Goal: Task Accomplishment & Management: Use online tool/utility

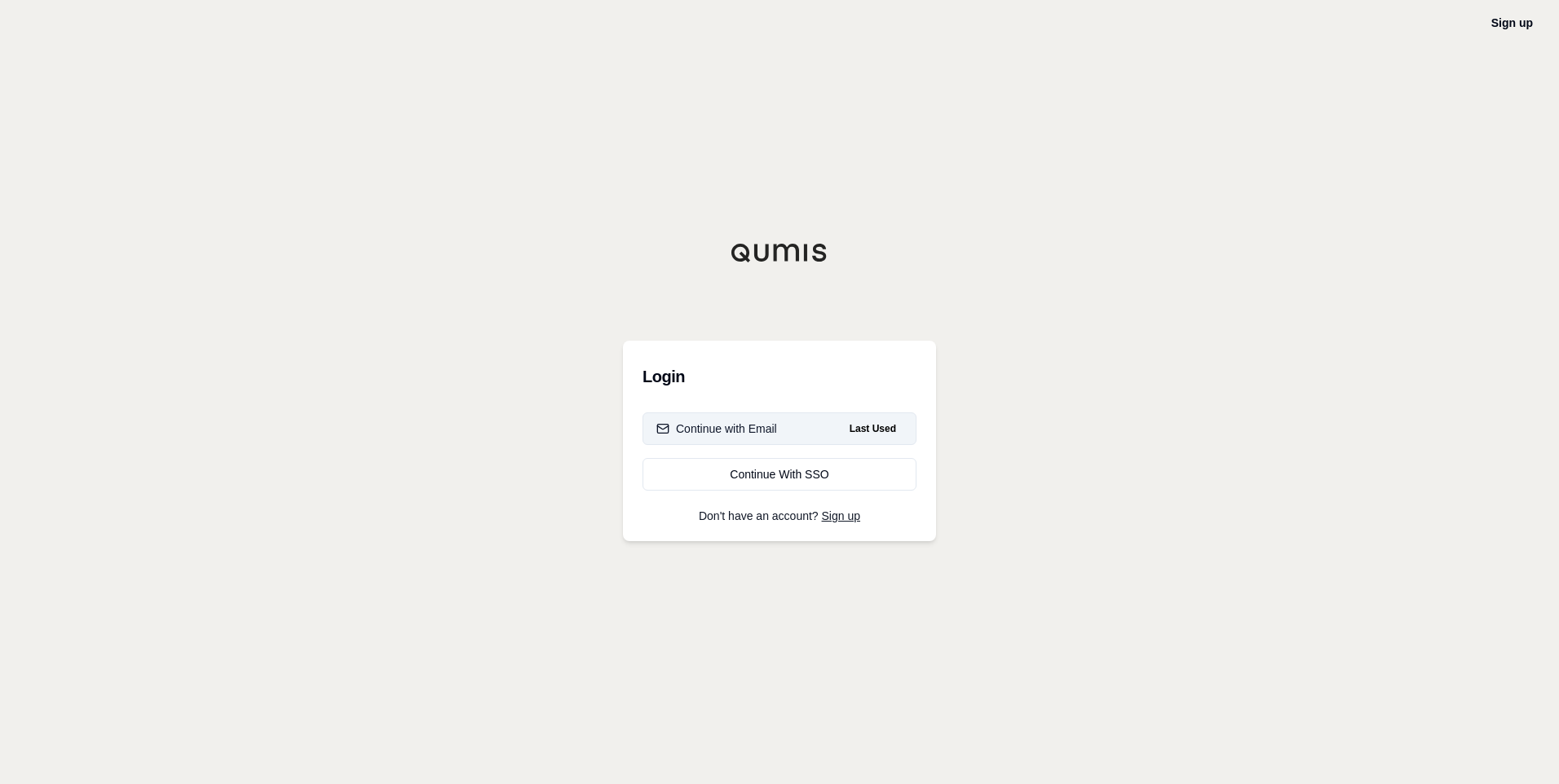
click at [759, 426] on div "Continue with Email" at bounding box center [717, 428] width 121 height 16
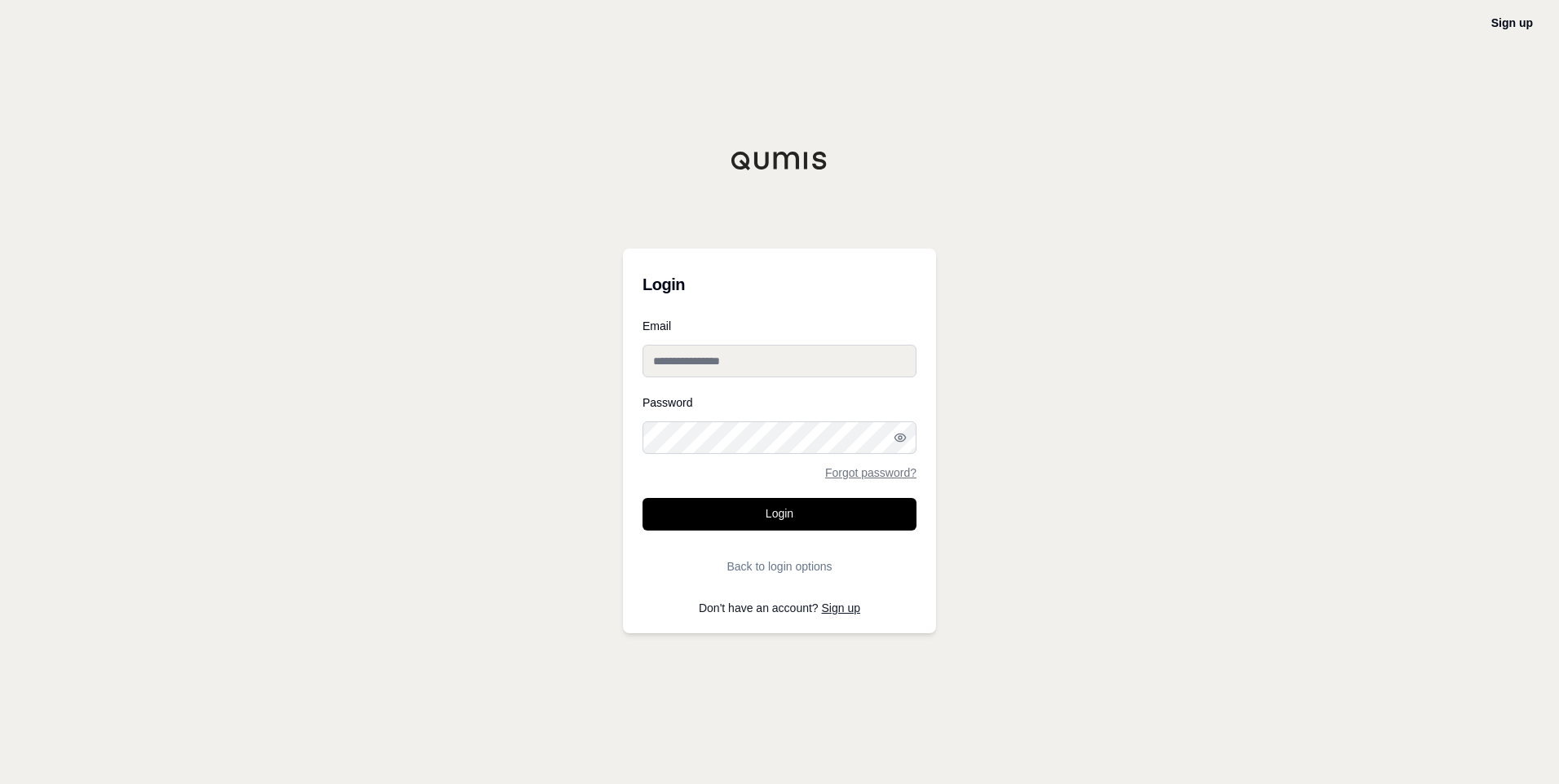
type input "**********"
click at [720, 368] on input "**********" at bounding box center [779, 361] width 274 height 32
click at [1126, 339] on div "**********" at bounding box center [779, 392] width 1559 height 784
click at [800, 516] on button "Login" at bounding box center [779, 515] width 274 height 32
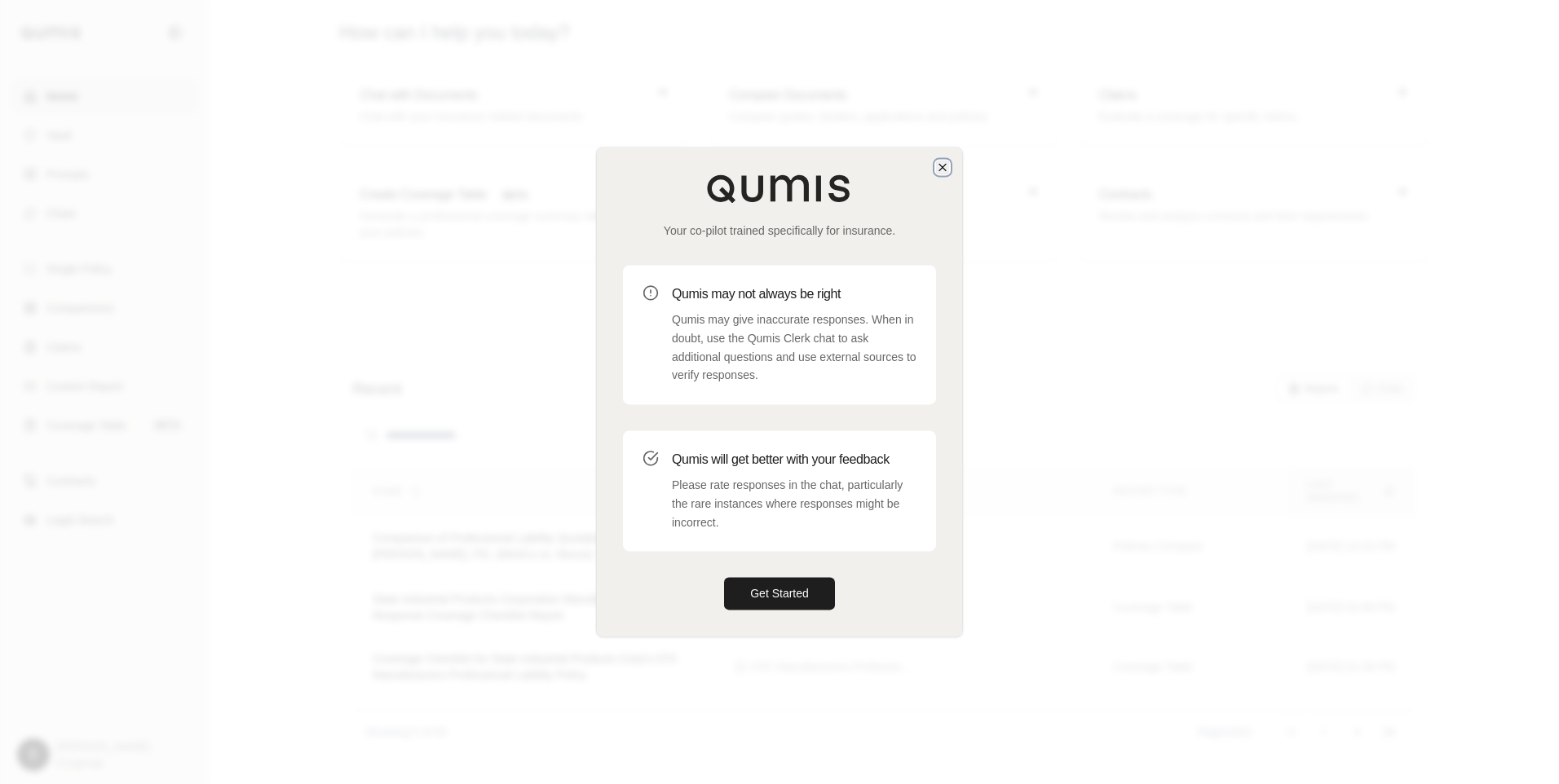
click at [945, 168] on icon "button" at bounding box center [942, 167] width 13 height 13
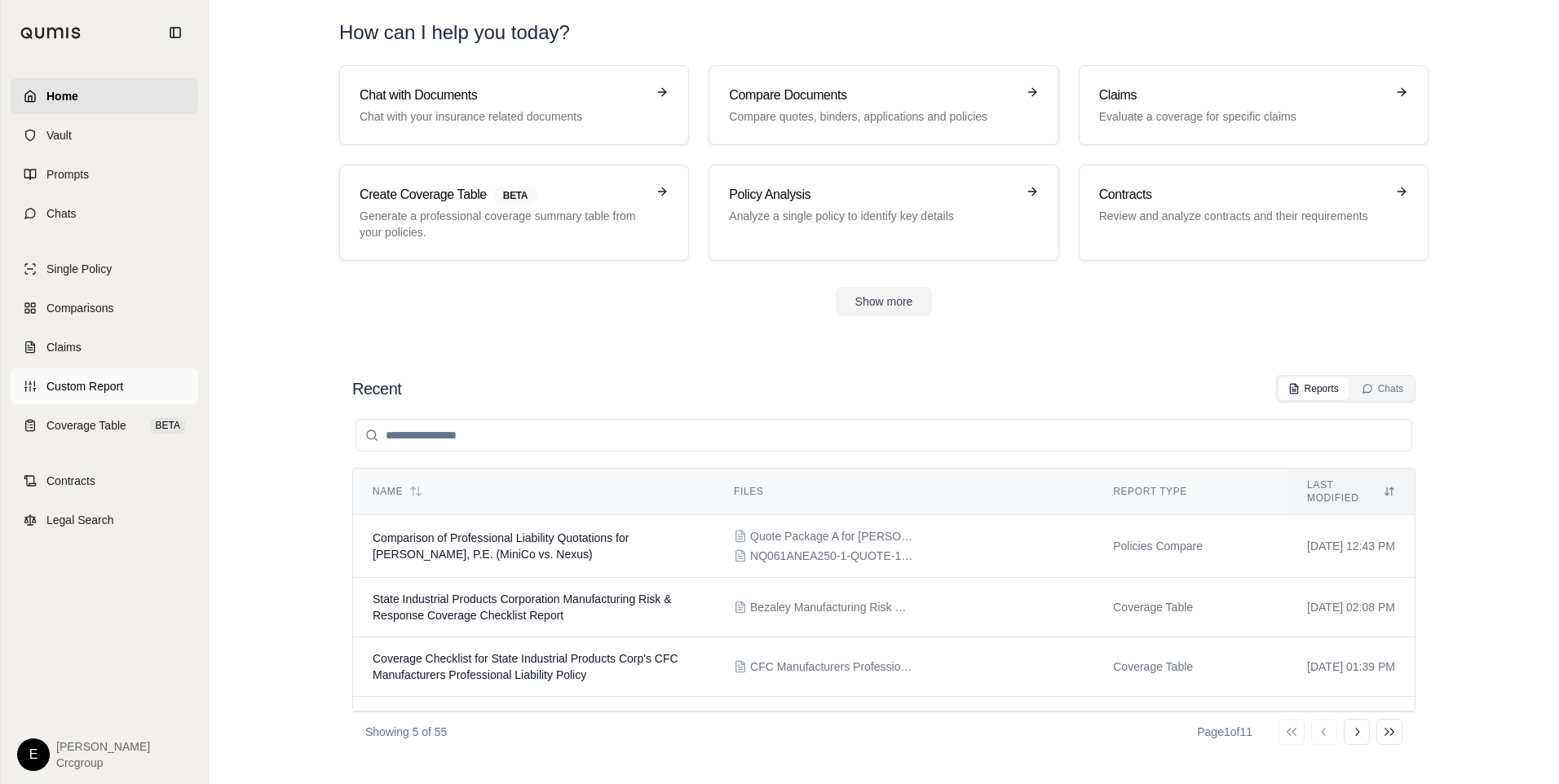
drag, startPoint x: 102, startPoint y: 384, endPoint x: 150, endPoint y: 375, distance: 48.8
click at [103, 384] on span "Custom Report" at bounding box center [85, 386] width 77 height 16
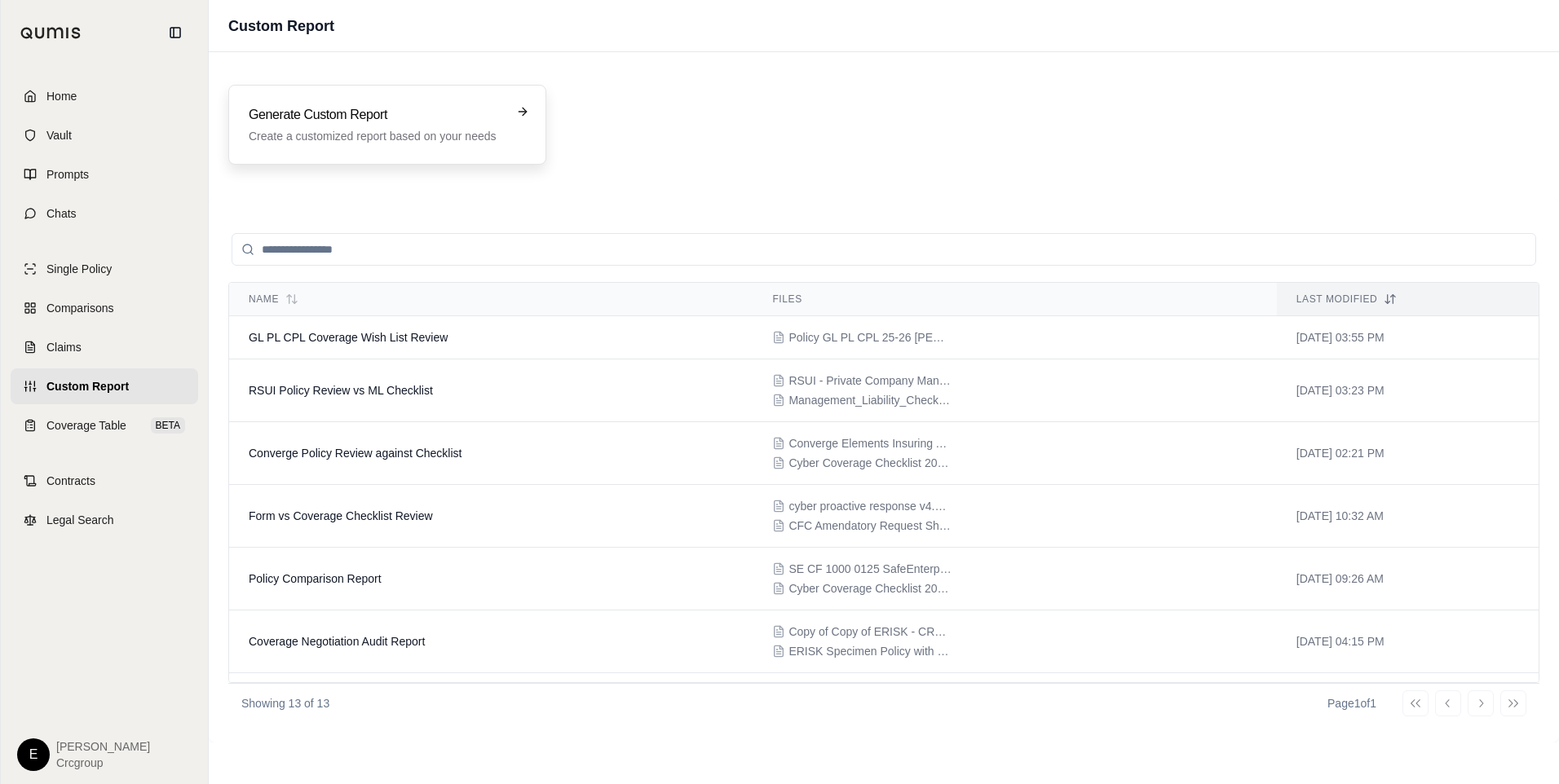
click at [417, 137] on p "Create a customized report based on your needs" at bounding box center [376, 136] width 255 height 16
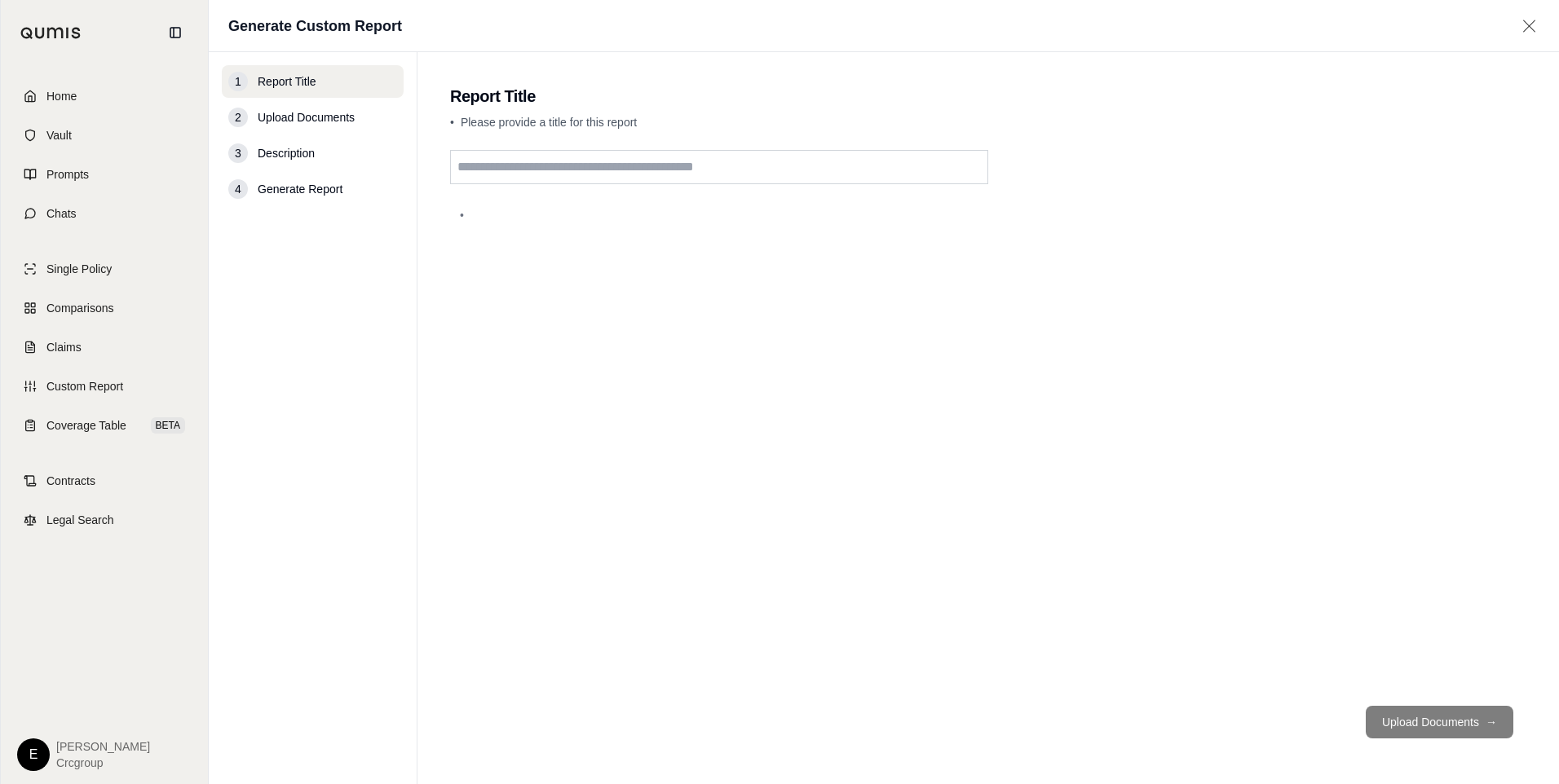
click at [554, 162] on input "text" at bounding box center [718, 167] width 538 height 34
type input "**********"
click at [1435, 724] on button "Upload Documents →" at bounding box center [1439, 722] width 148 height 32
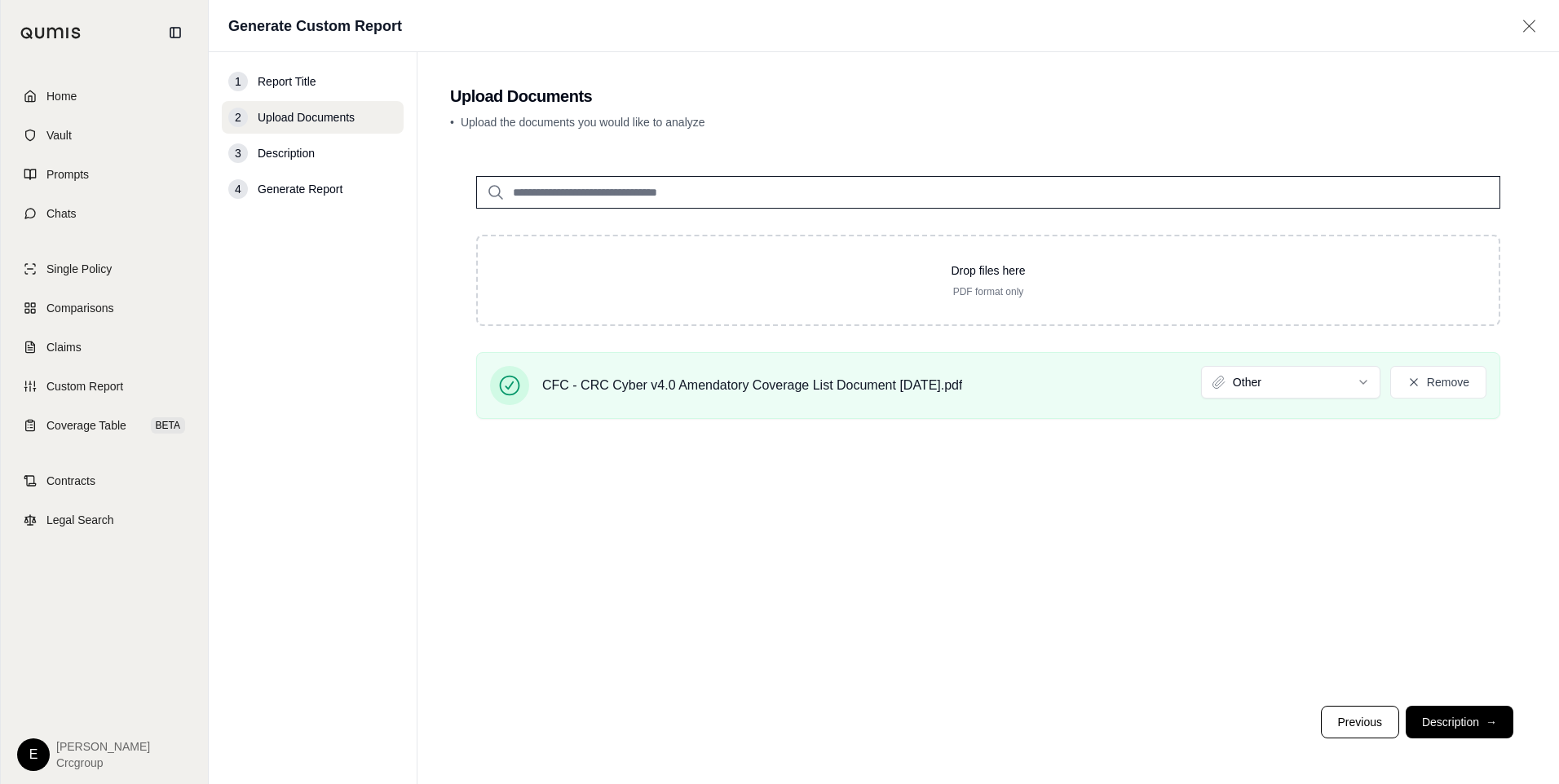
click at [1479, 721] on button "Description →" at bounding box center [1460, 722] width 108 height 32
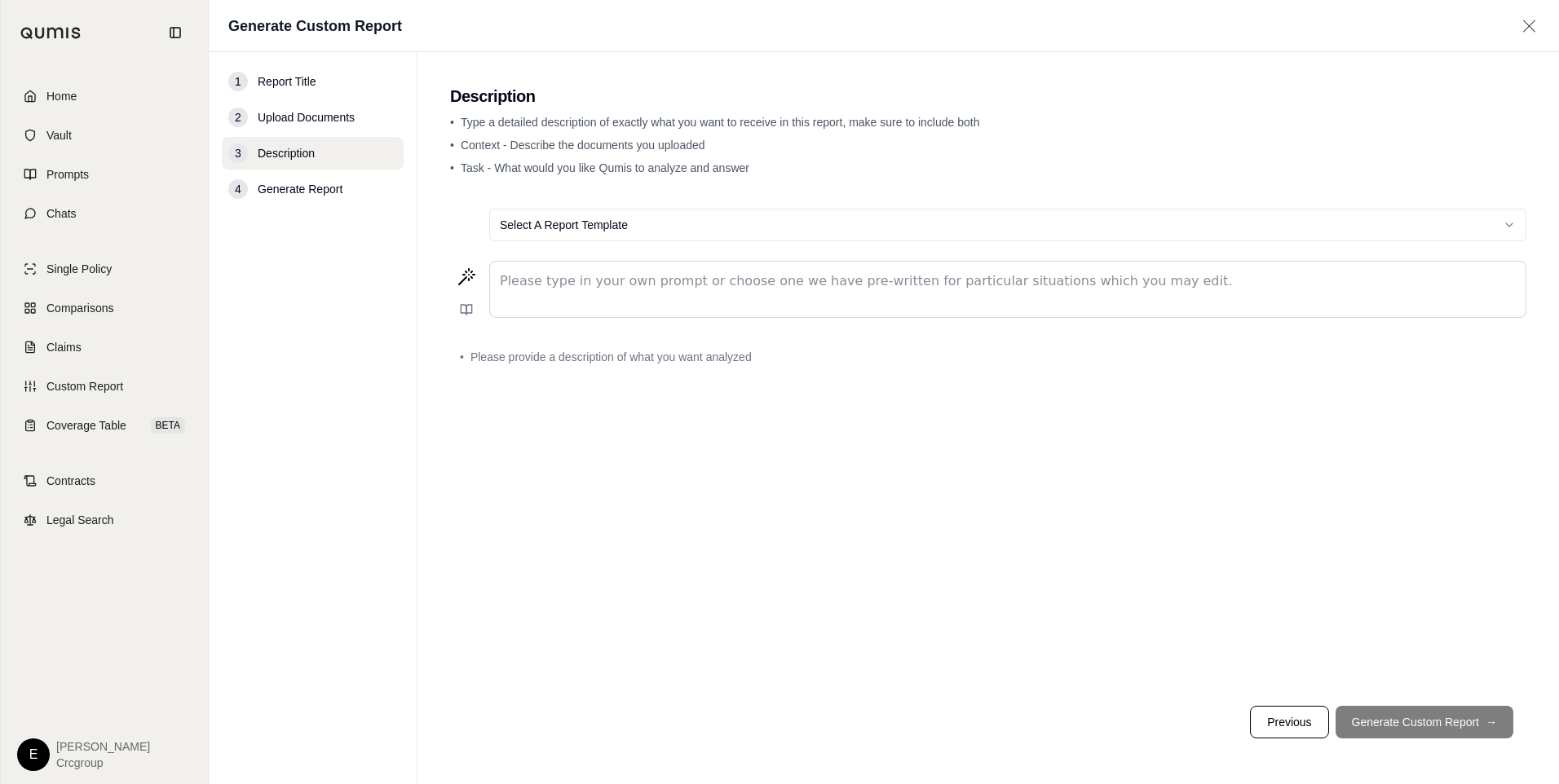
click at [574, 292] on div "editable markdown" at bounding box center [1007, 289] width 1036 height 56
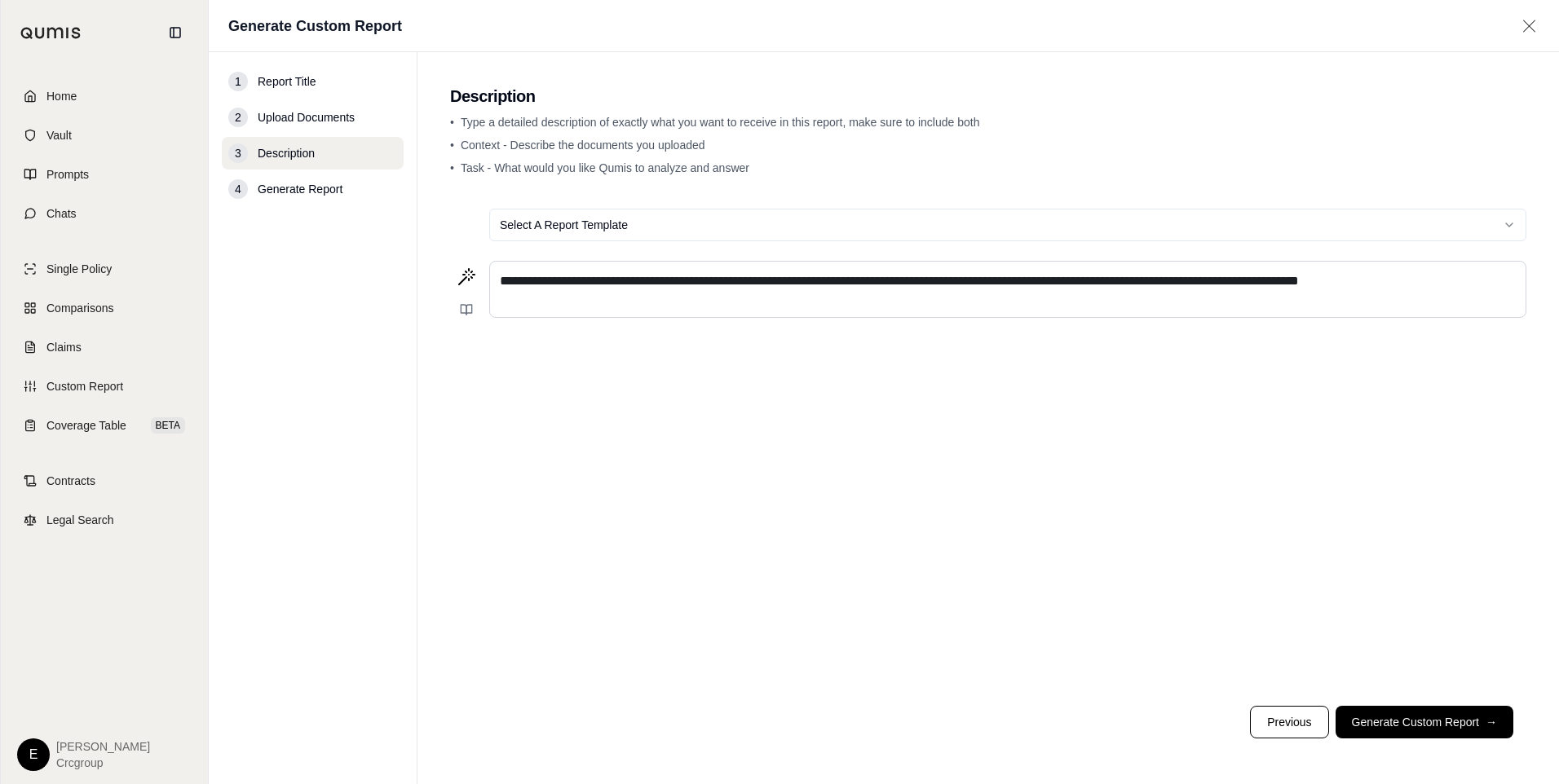
click at [1252, 514] on div "**********" at bounding box center [988, 445] width 1077 height 498
click at [1419, 724] on button "Generate Custom Report →" at bounding box center [1425, 722] width 178 height 32
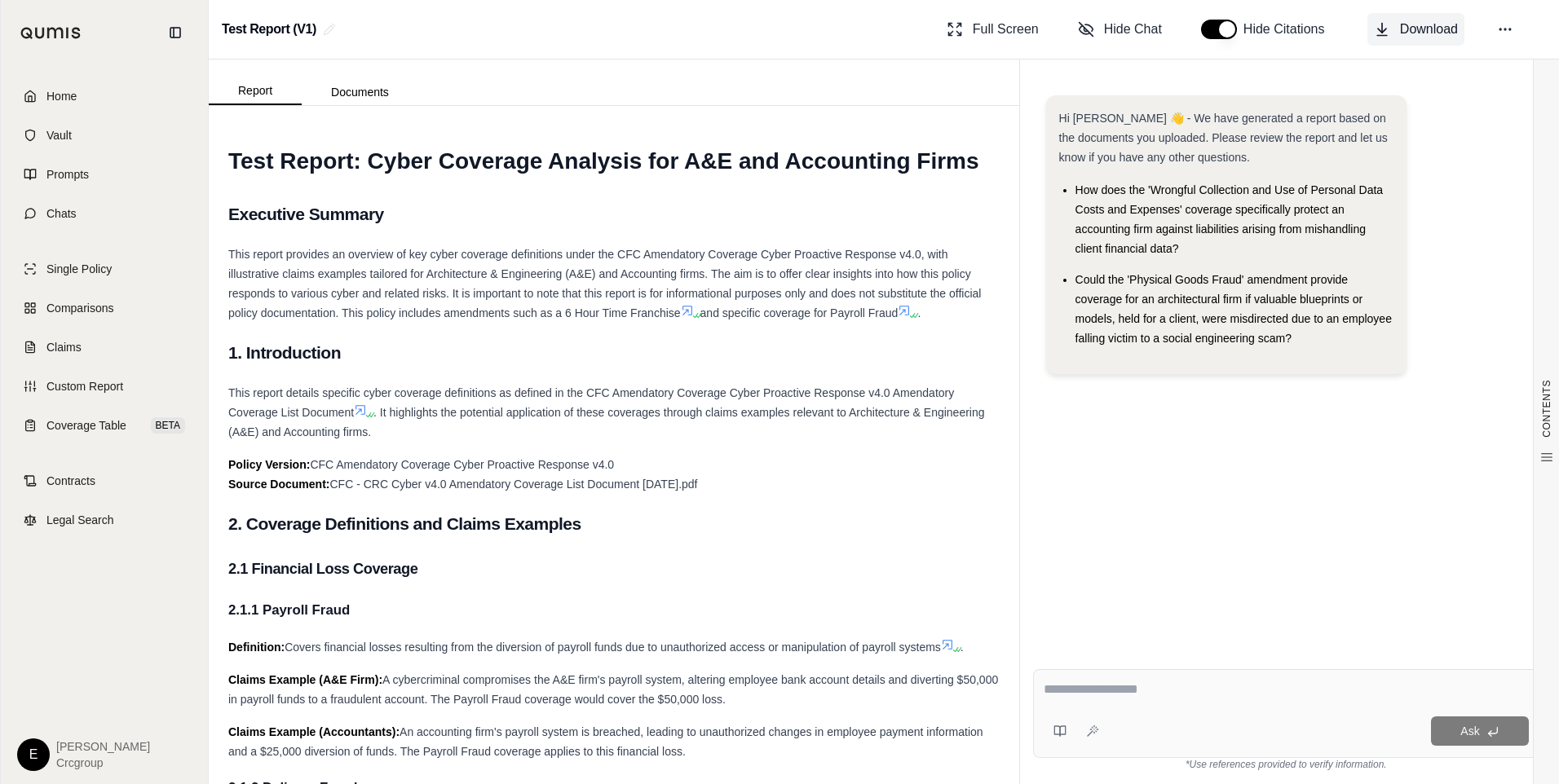
click at [1420, 27] on span "Download" at bounding box center [1429, 29] width 58 height 20
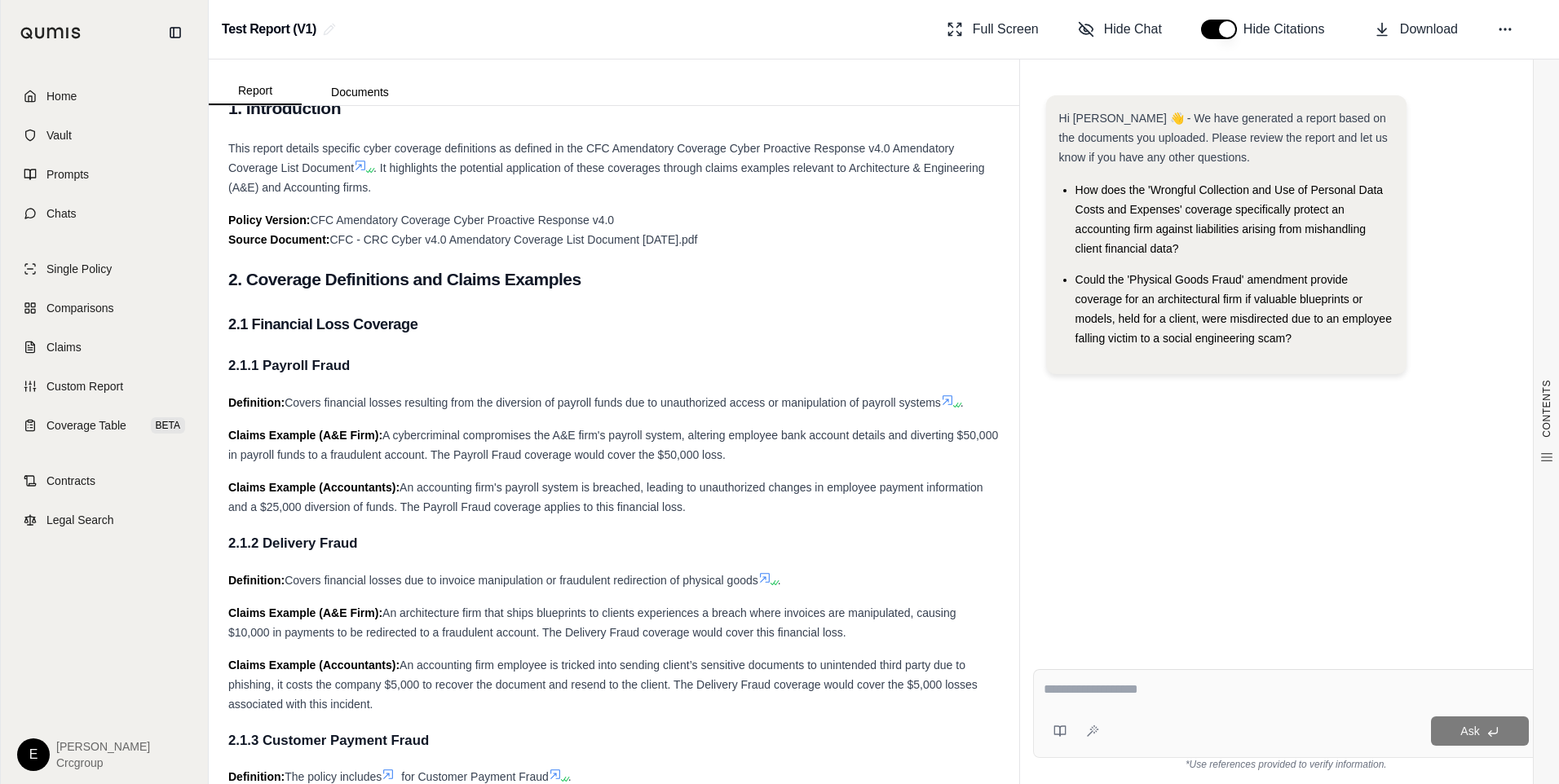
scroll to position [571, 0]
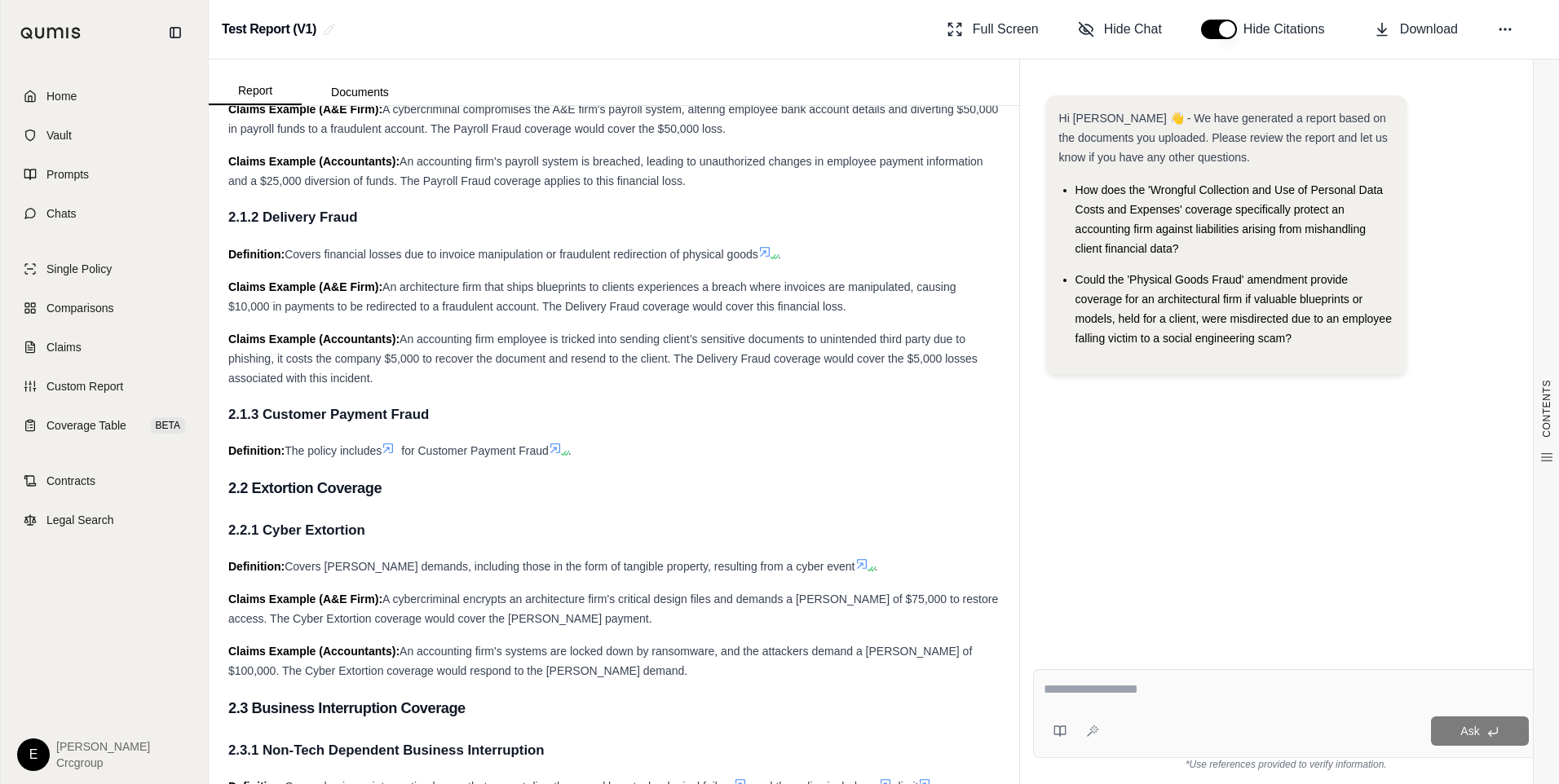
click at [811, 468] on div "Test Report: Cyber Coverage Analysis for A&E and Accounting Firms Executive Sum…" at bounding box center [614, 622] width 771 height 2109
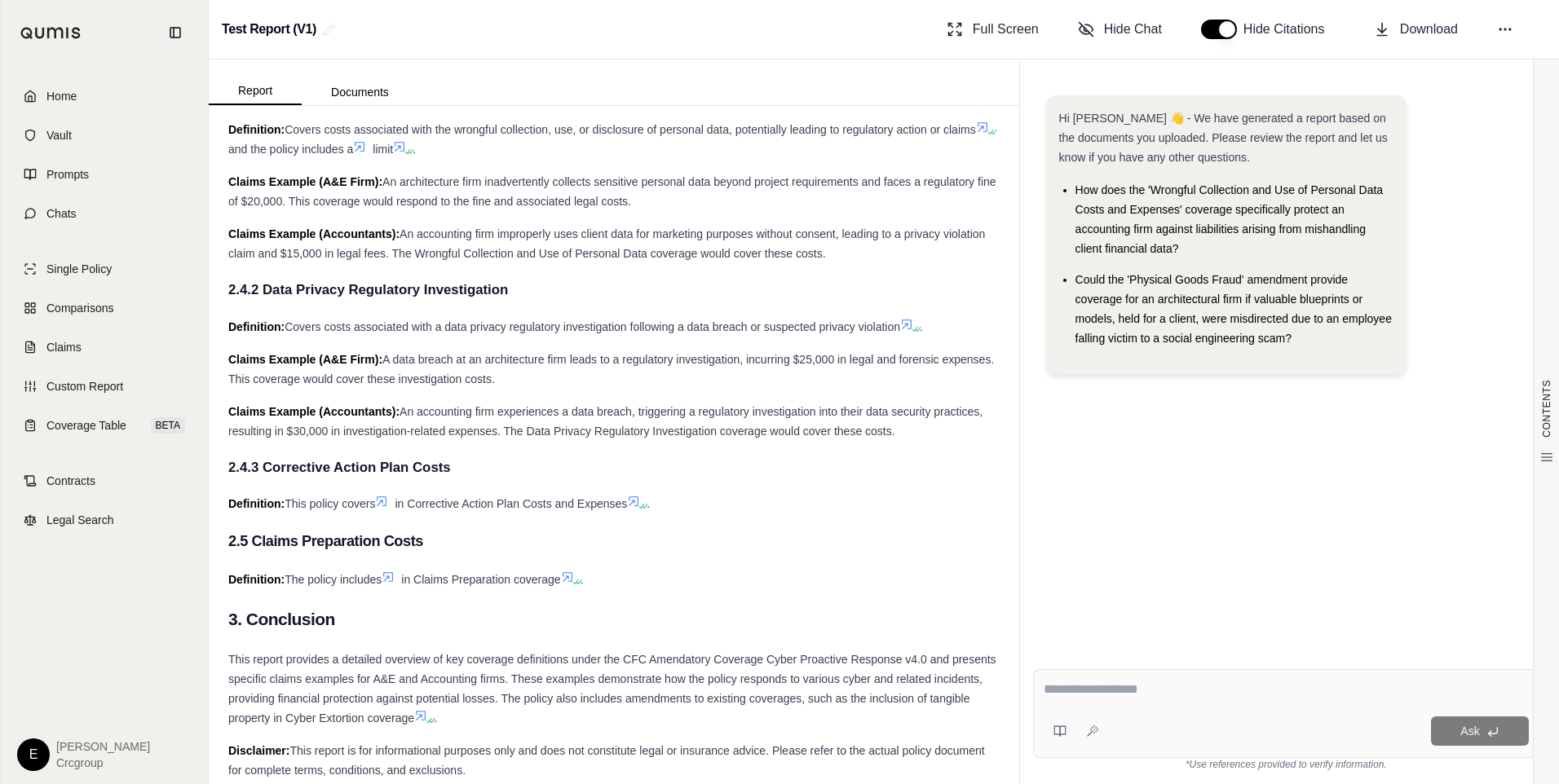
scroll to position [1496, 0]
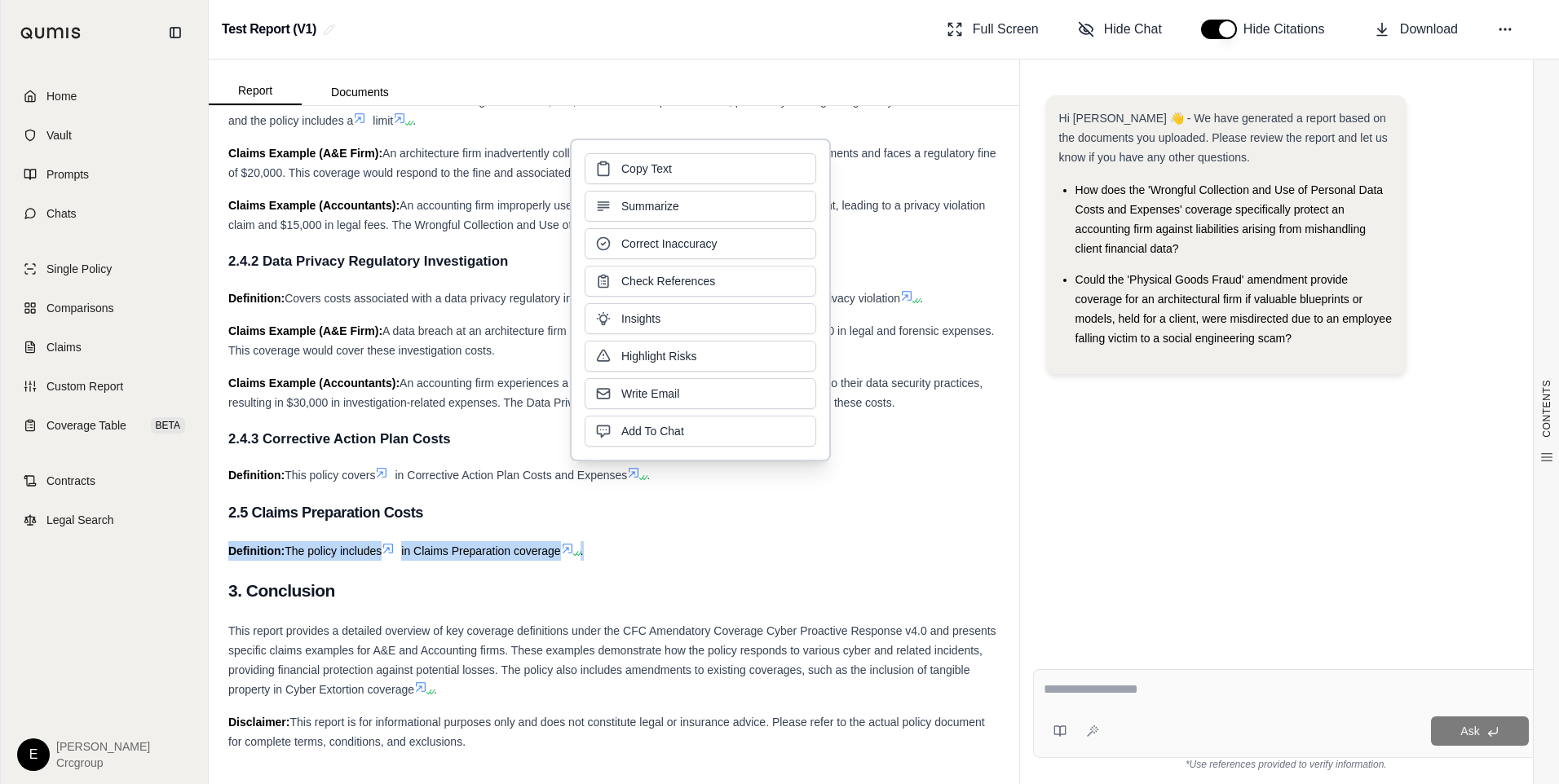
drag, startPoint x: 809, startPoint y: 554, endPoint x: 842, endPoint y: 567, distance: 35.5
click at [810, 554] on div "Definition: The policy includes in Claims Preparation coverage ." at bounding box center [614, 551] width 771 height 20
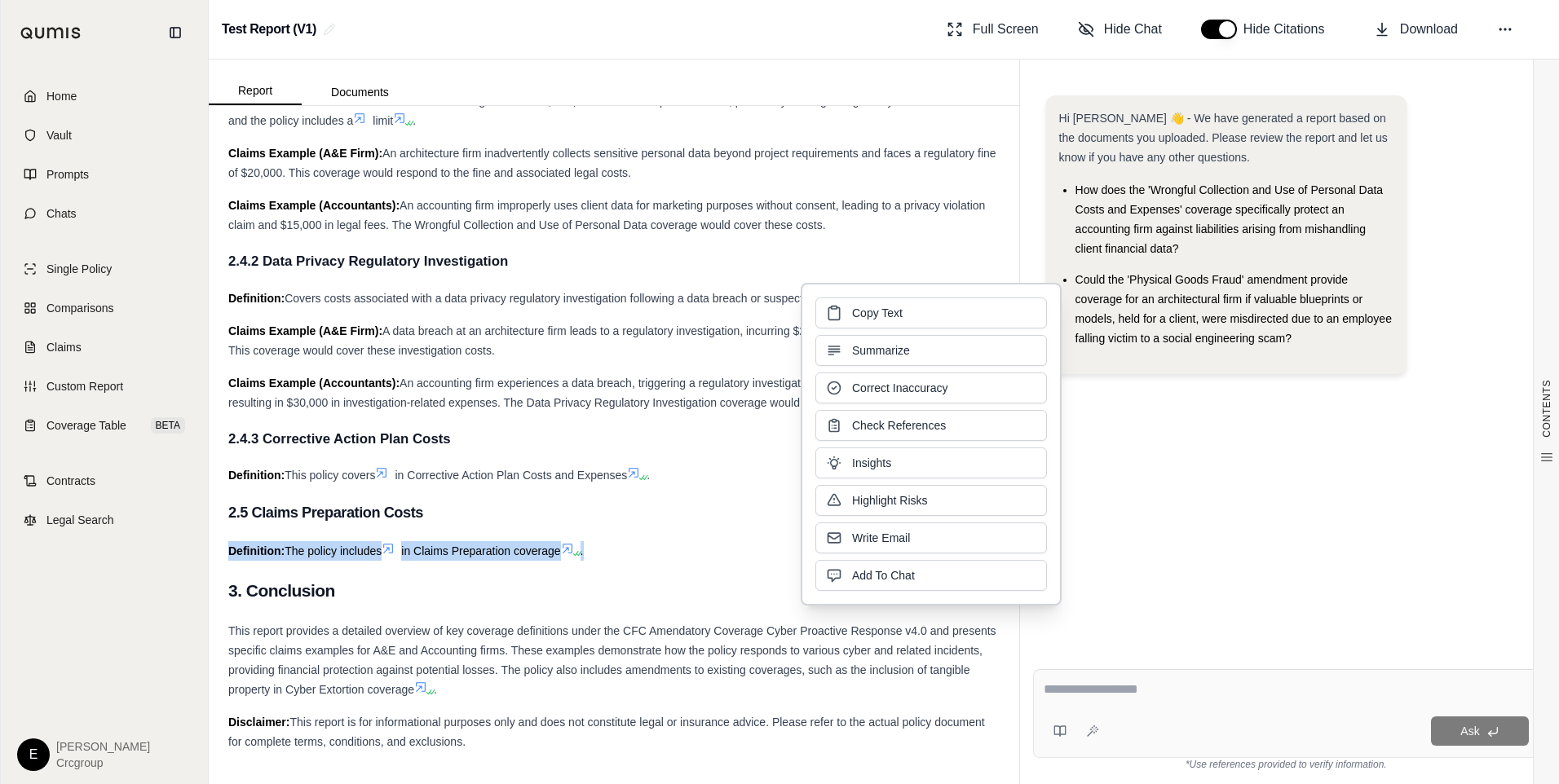
click at [589, 744] on div "Disclaimer: This report is for informational purposes only and does not constit…" at bounding box center [614, 732] width 771 height 39
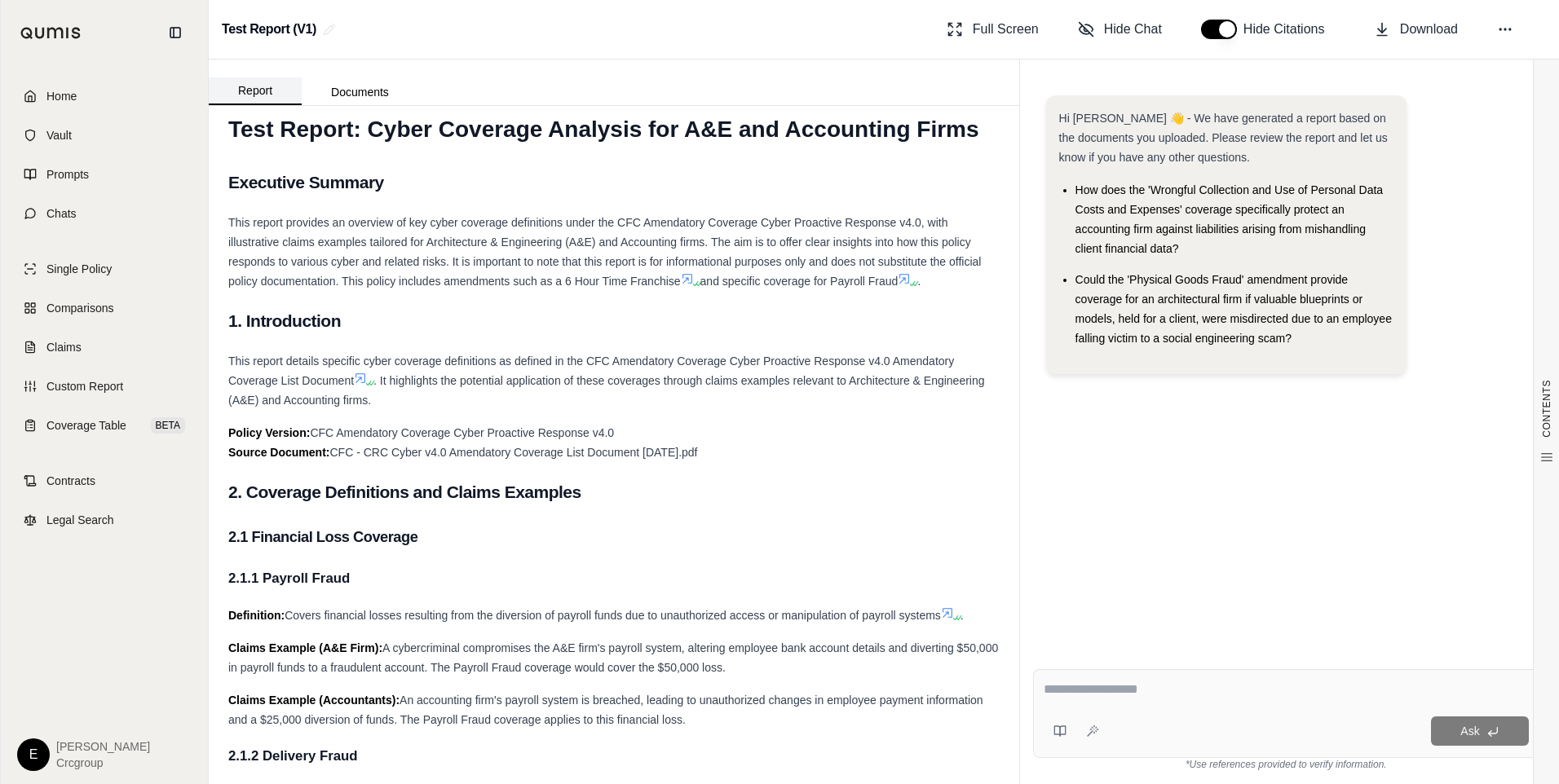
scroll to position [0, 0]
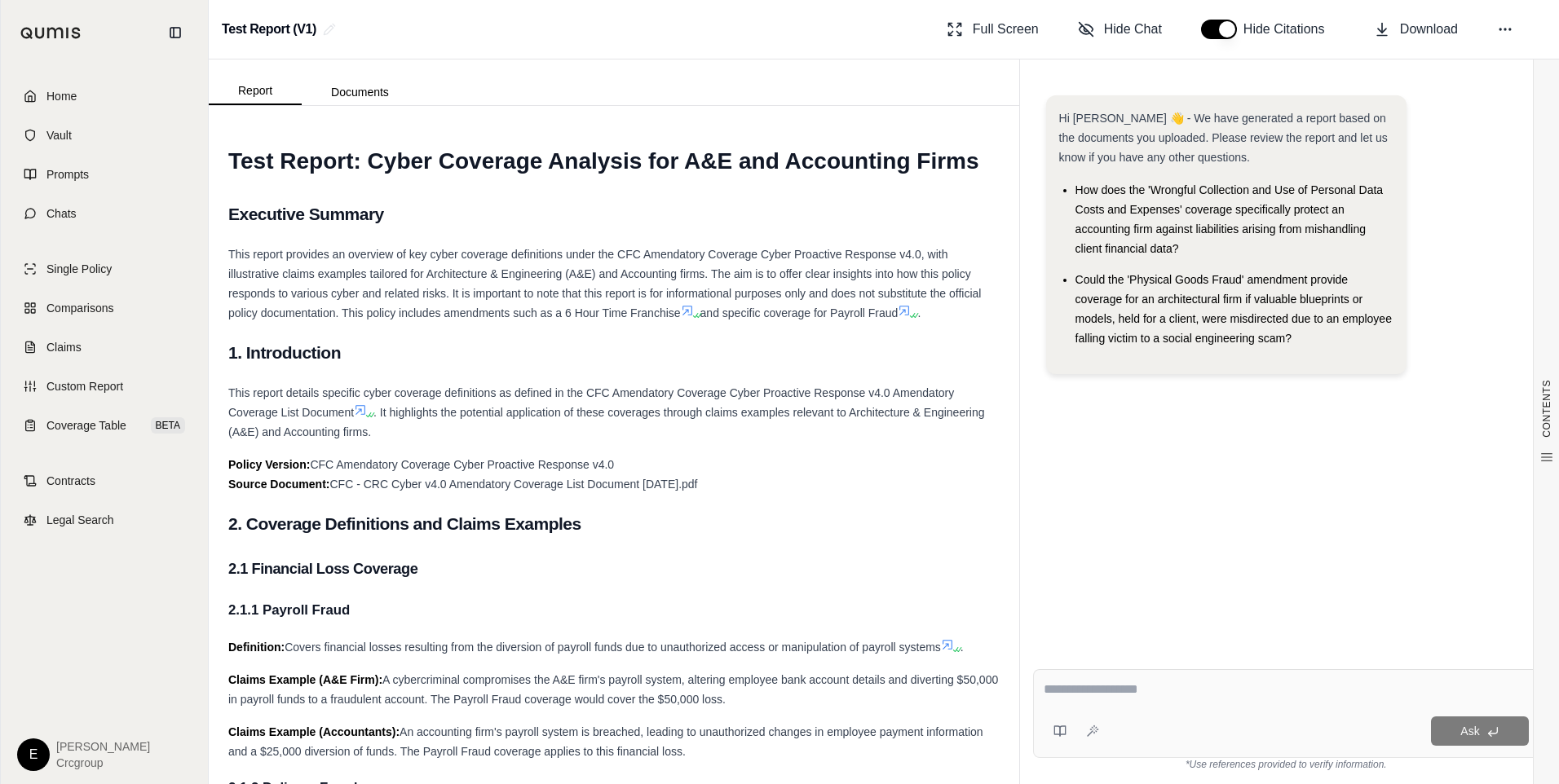
drag, startPoint x: 564, startPoint y: 748, endPoint x: 229, endPoint y: 150, distance: 685.4
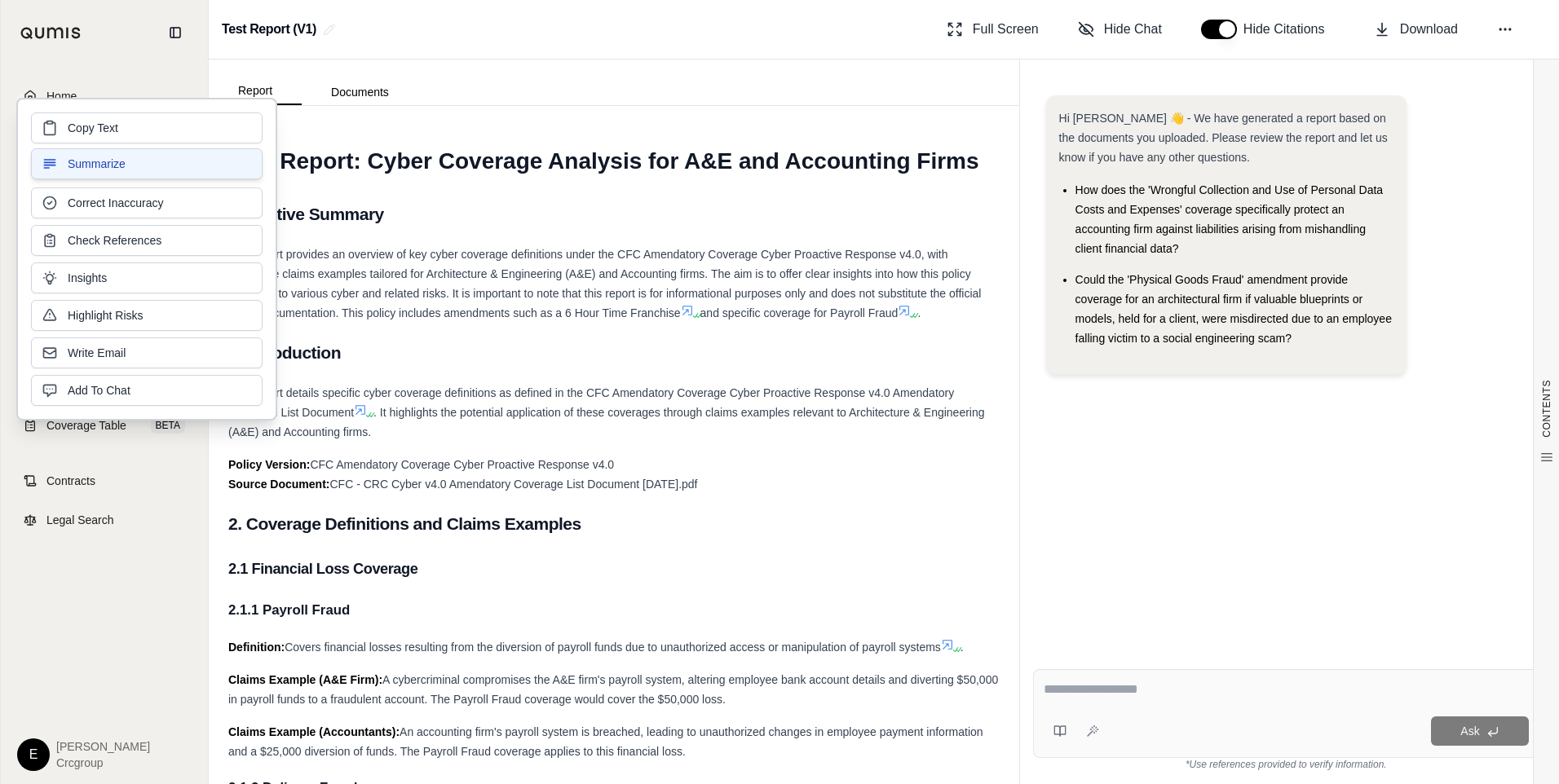
copy div "Test Report: Cyber Coverage Analysis for A&E and Accounting Firms Executive Sum…"
click at [859, 555] on h3 "2.1 Financial Loss Coverage" at bounding box center [614, 569] width 771 height 29
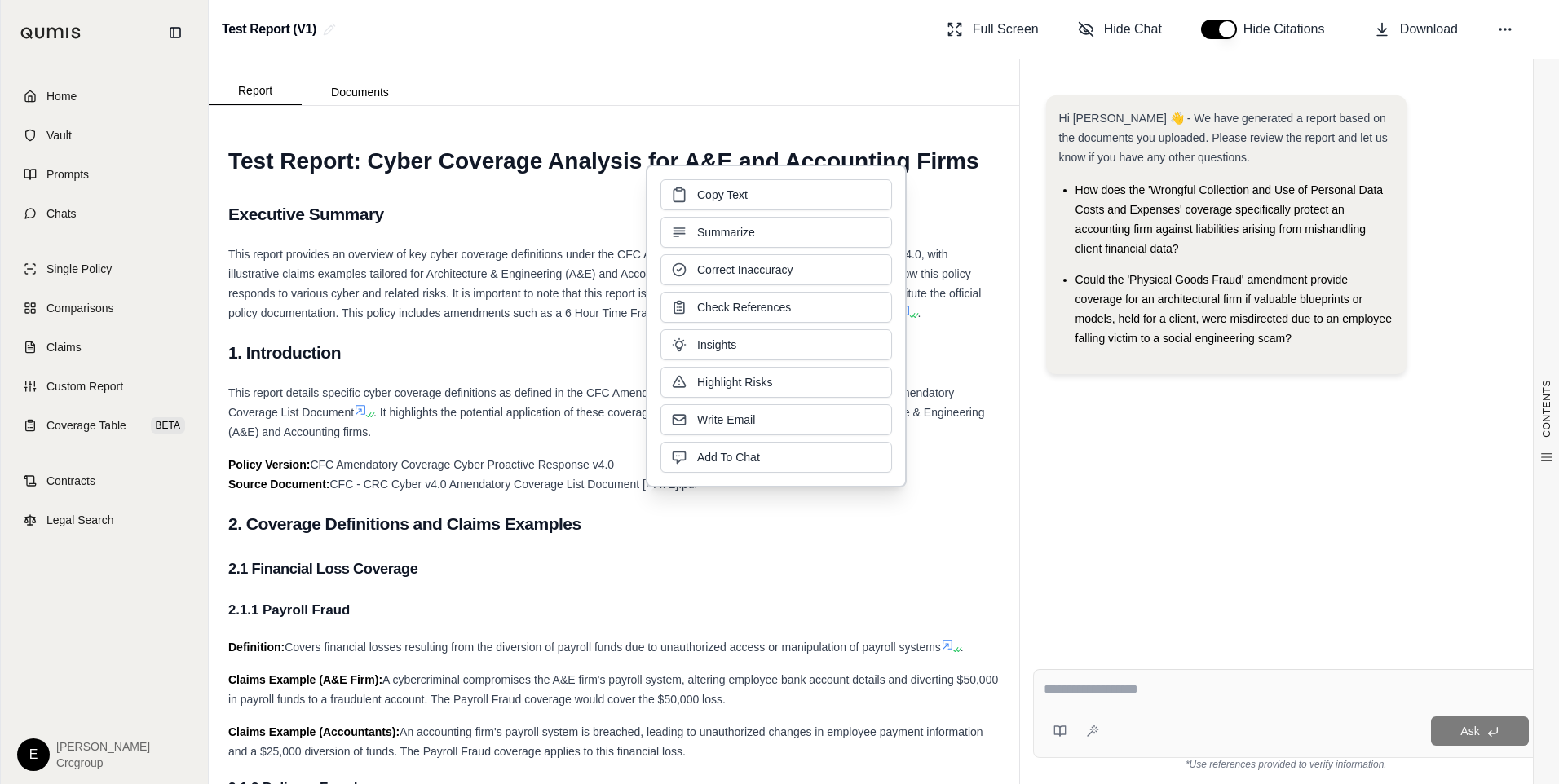
click at [850, 610] on h4 "2.1.1 Payroll Fraud" at bounding box center [614, 610] width 771 height 27
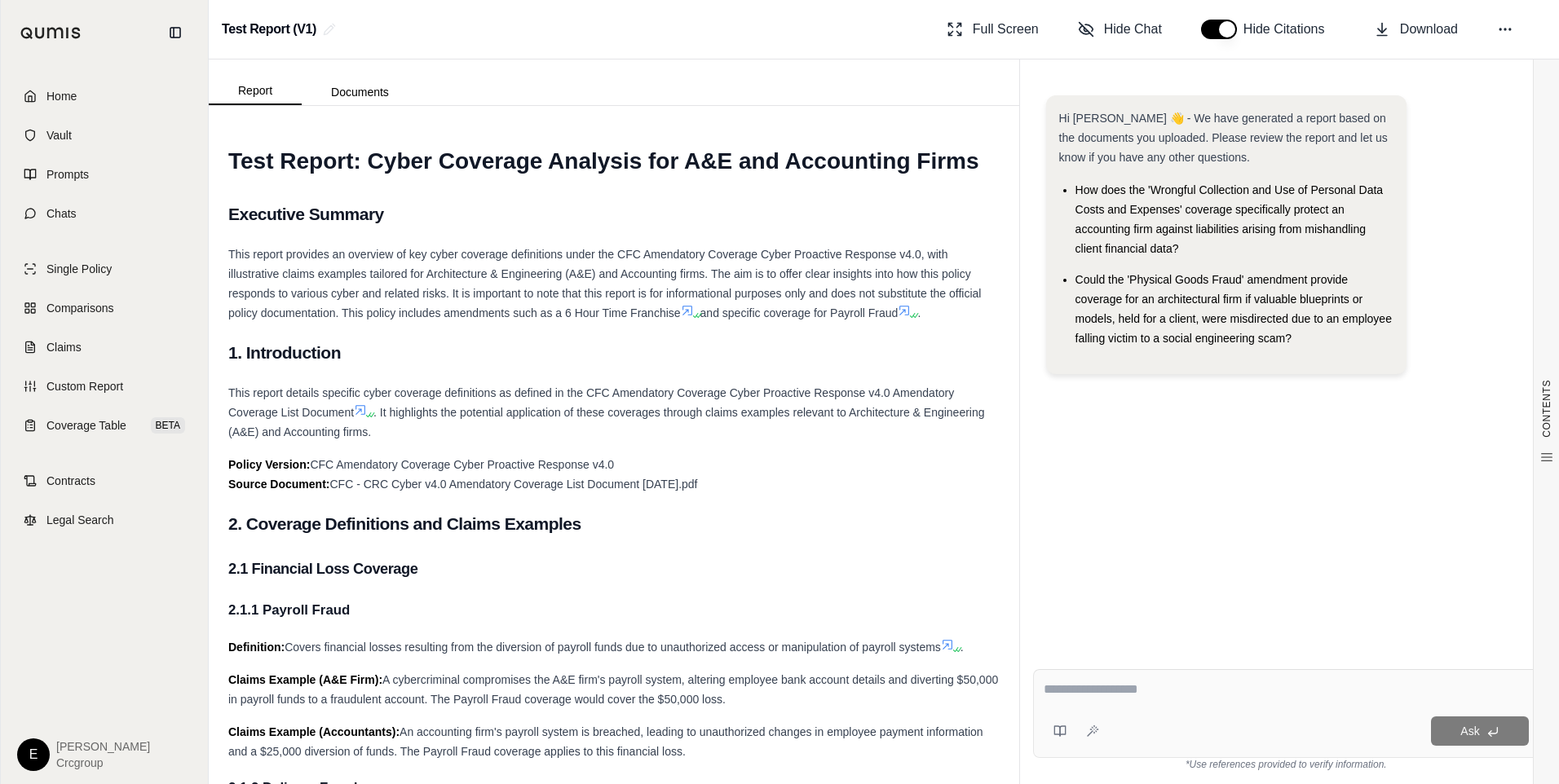
click at [918, 603] on h4 "2.1.1 Payroll Fraud" at bounding box center [614, 610] width 771 height 27
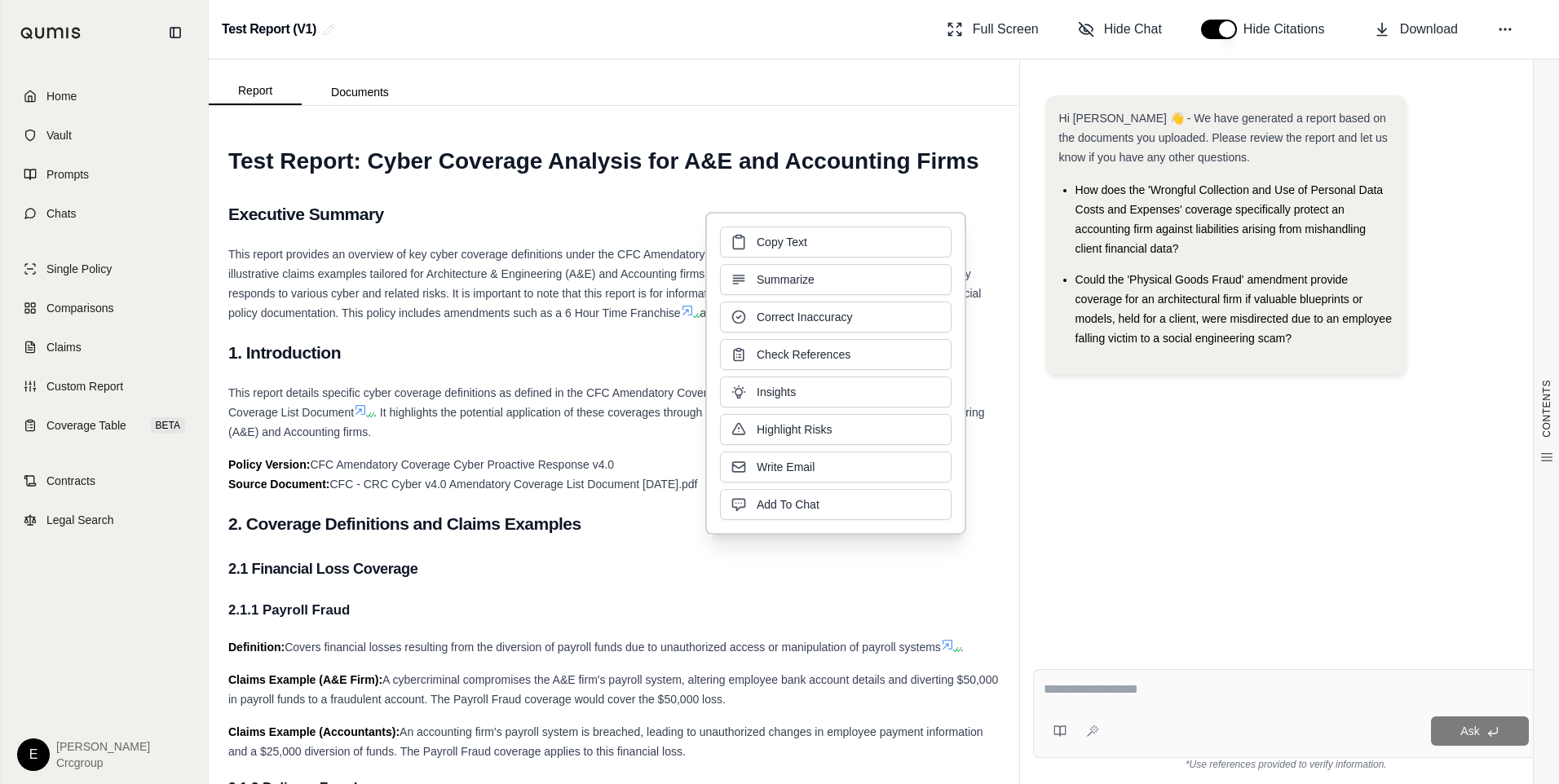
click at [683, 569] on h3 "2.1 Financial Loss Coverage" at bounding box center [614, 569] width 771 height 29
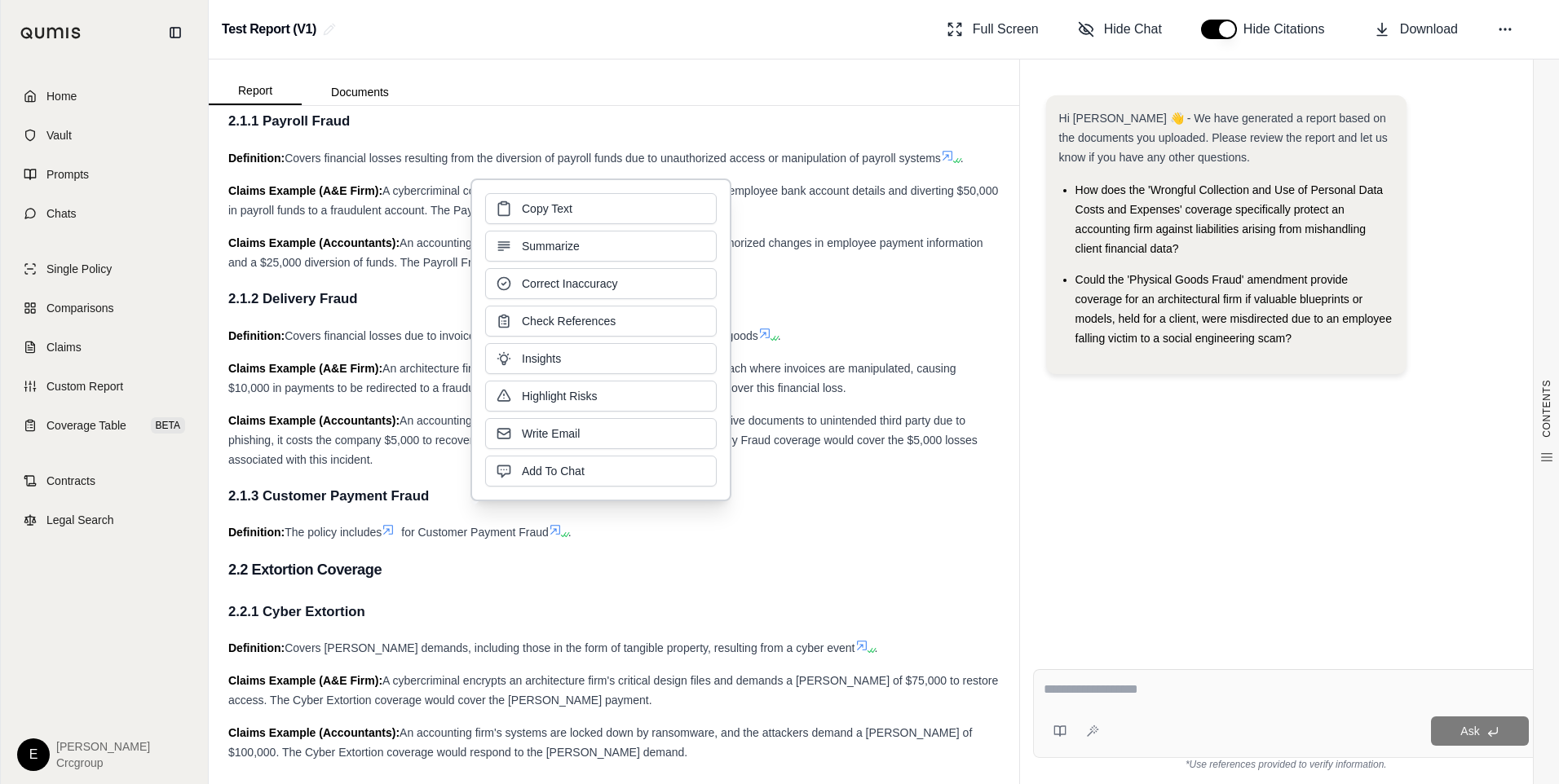
scroll to position [571, 0]
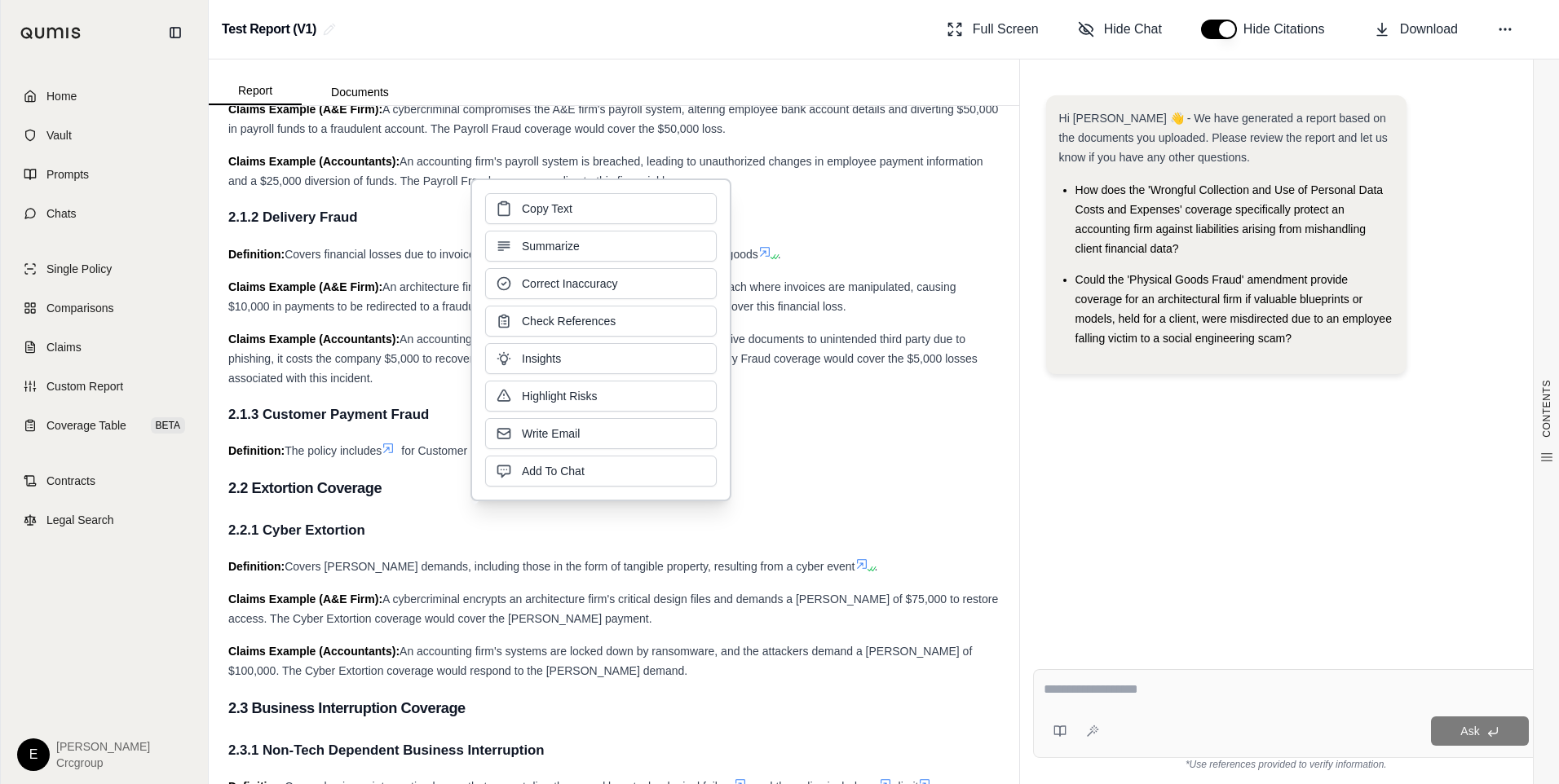
click at [814, 528] on h4 "2.2.1 Cyber Extortion" at bounding box center [614, 531] width 771 height 27
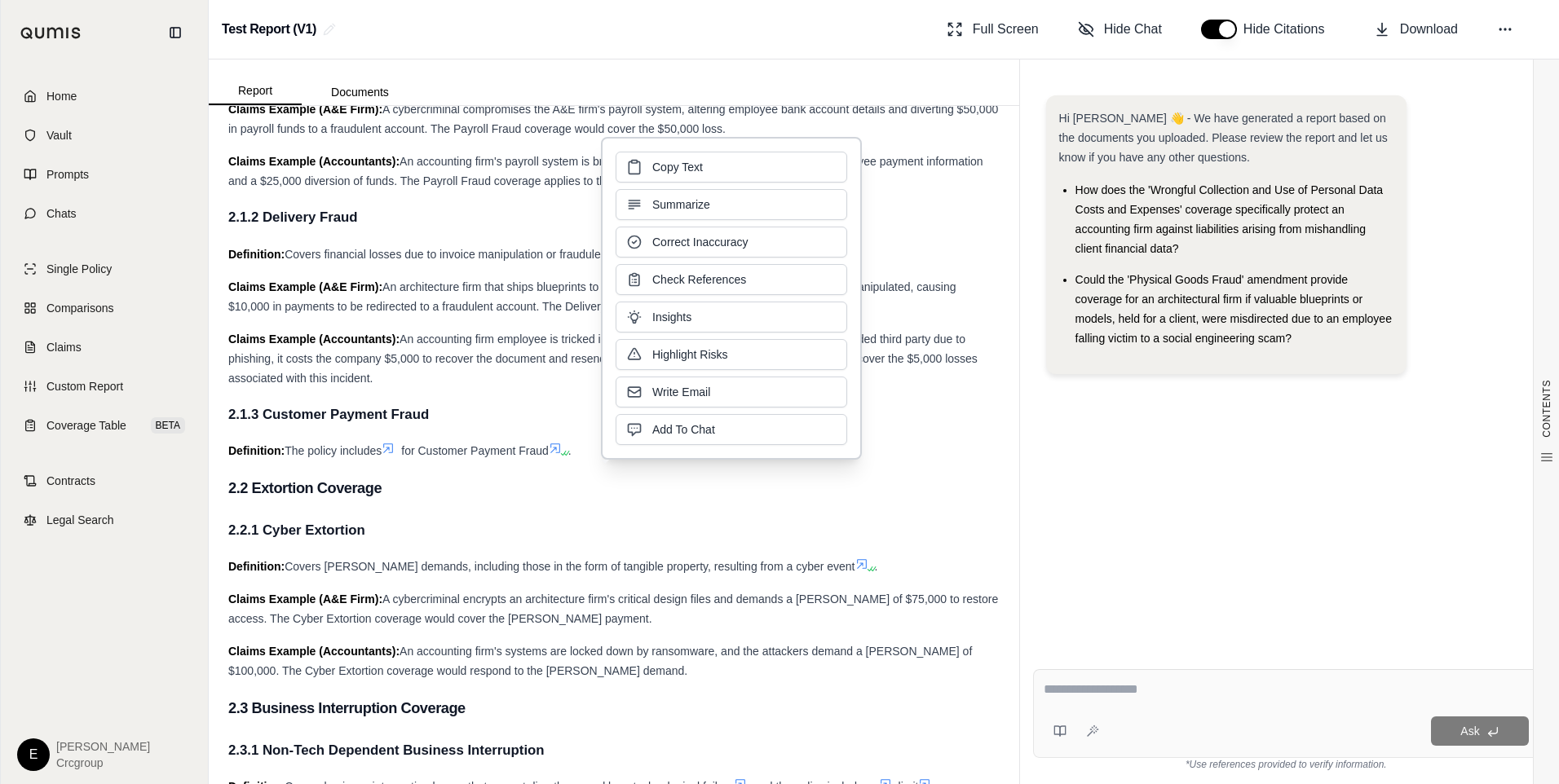
click at [782, 677] on div "Claims Example (Accountants): An accounting firm's systems are locked down by r…" at bounding box center [614, 662] width 771 height 39
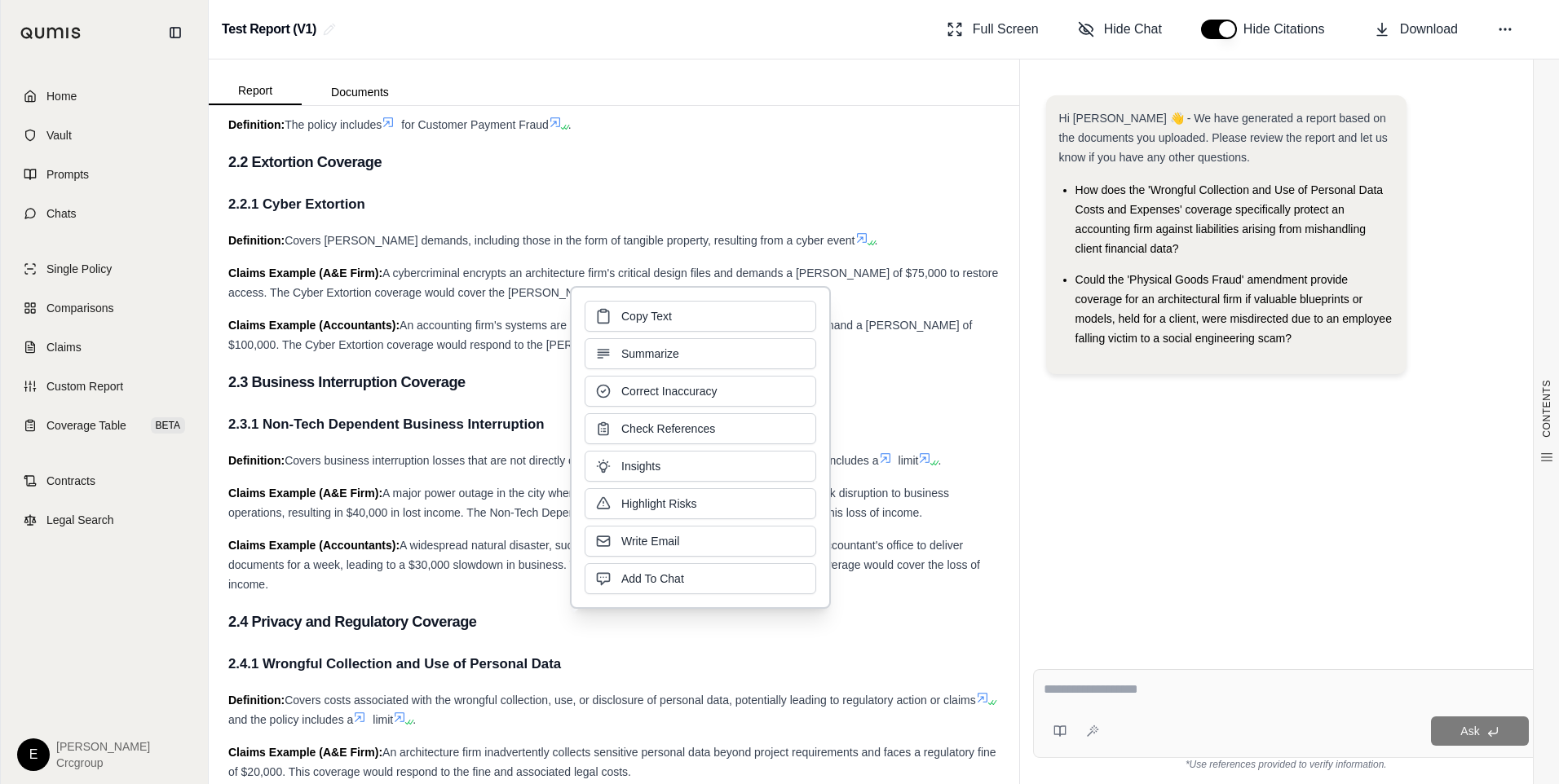
scroll to position [1060, 0]
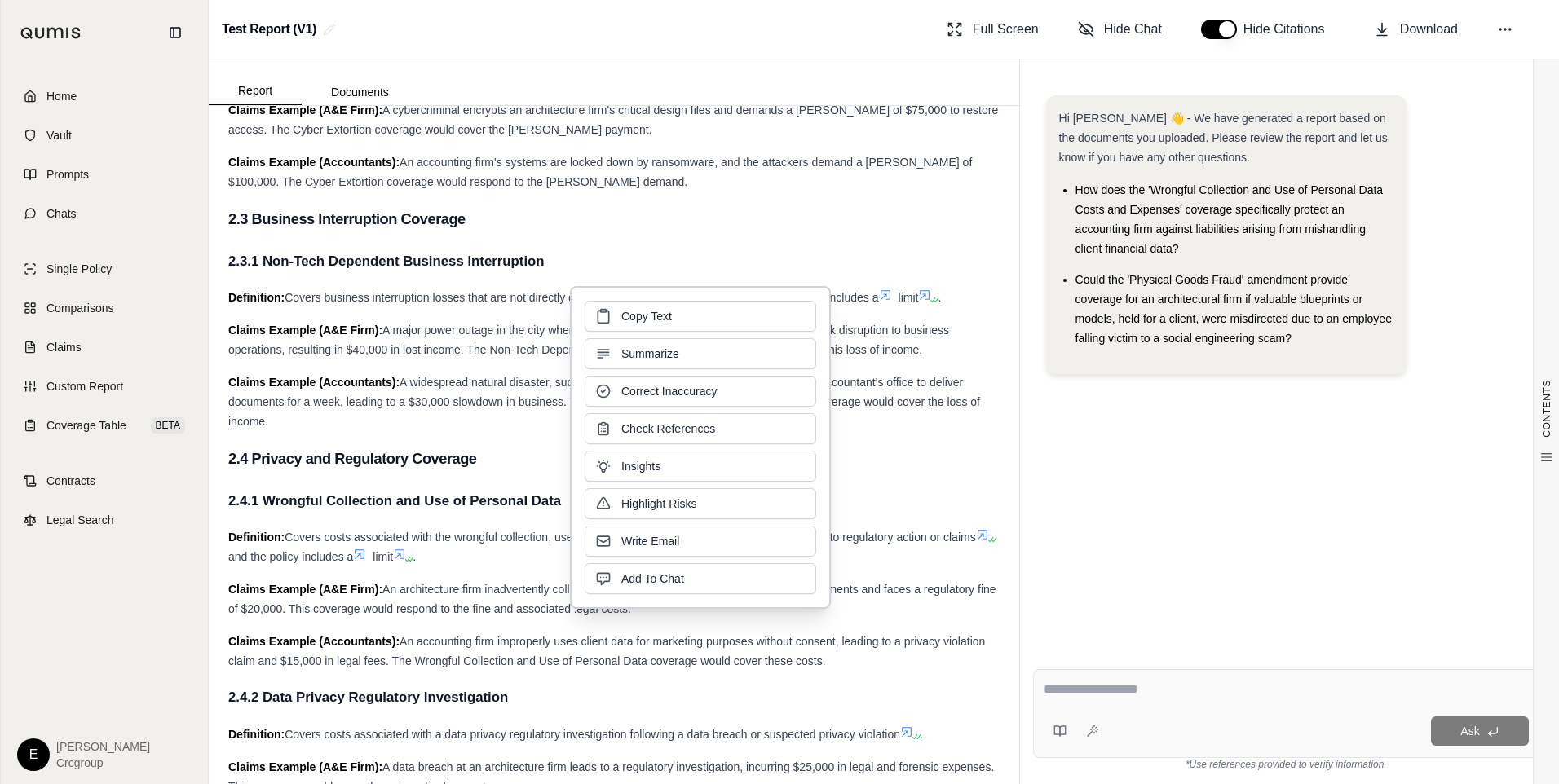
drag, startPoint x: 1278, startPoint y: 488, endPoint x: 1278, endPoint y: 480, distance: 8.0
click at [1278, 484] on div "Hi [PERSON_NAME] 👋 - We have generated a report based on the documents you uplo…" at bounding box center [1286, 363] width 506 height 561
